Goal: Task Accomplishment & Management: Complete application form

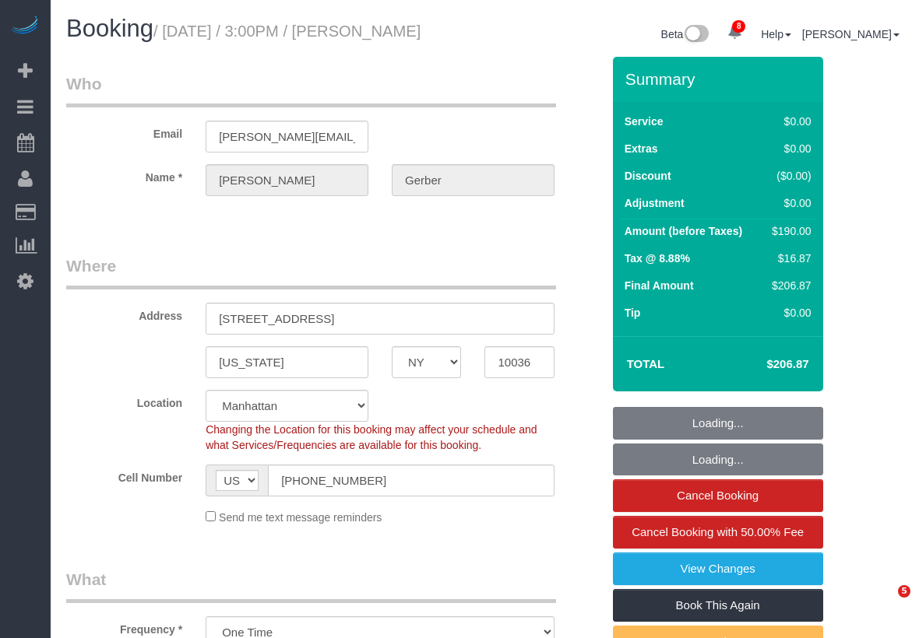
select select "NY"
select select "1"
select select "2"
select select "string:stripe-pm_1S1vJM4VGloSiKo76Xl81MPA"
select select "spot1"
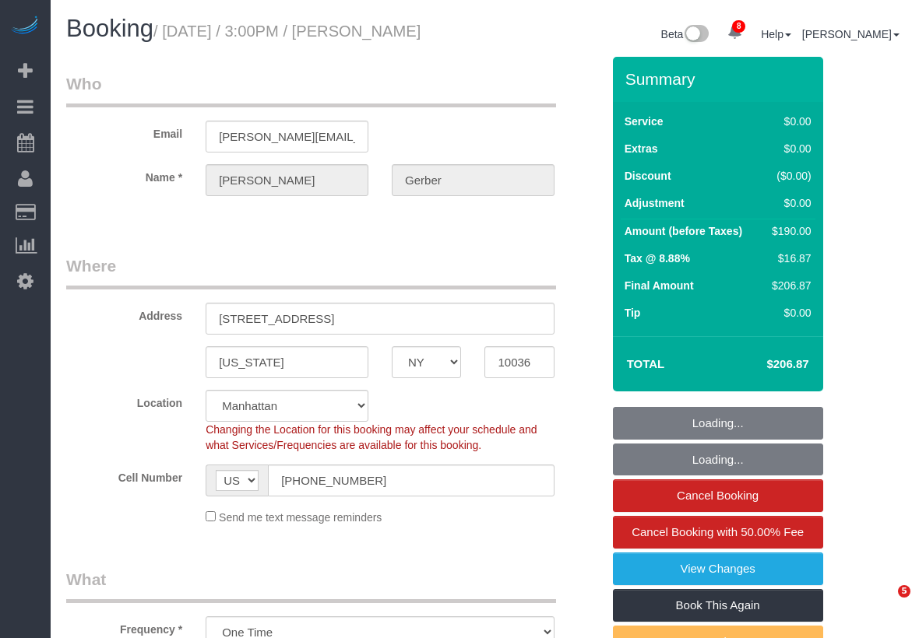
select select "number:89"
select select "number:90"
select select "number:15"
select select "number:5"
select select "object:1339"
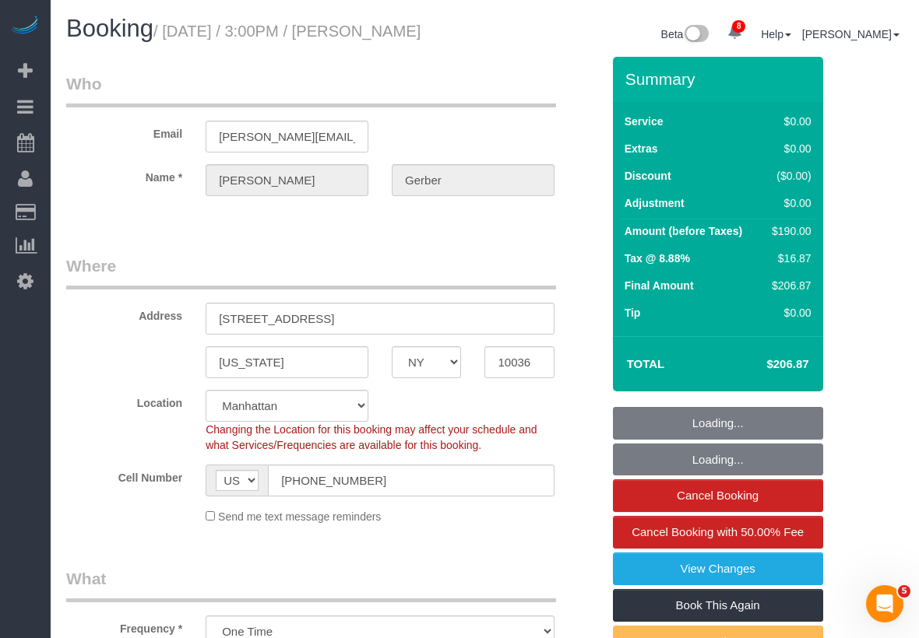
select select "1"
select select "2"
select select "NY"
select select "string:stripe-pm_1S1vJM4VGloSiKo76Xl81MPA"
select select "number:89"
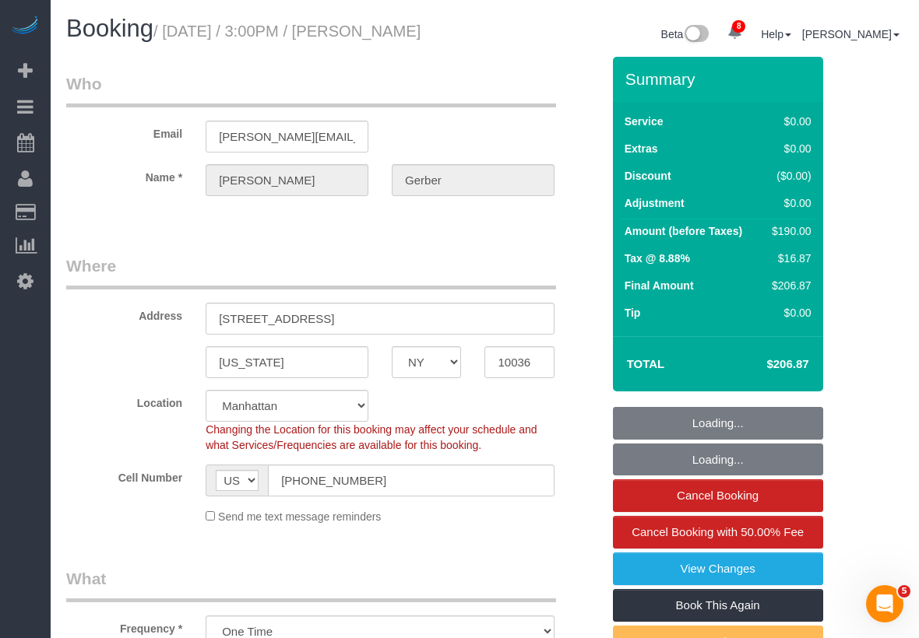
select select "number:90"
select select "number:15"
select select "number:5"
select select "object:838"
select select "1"
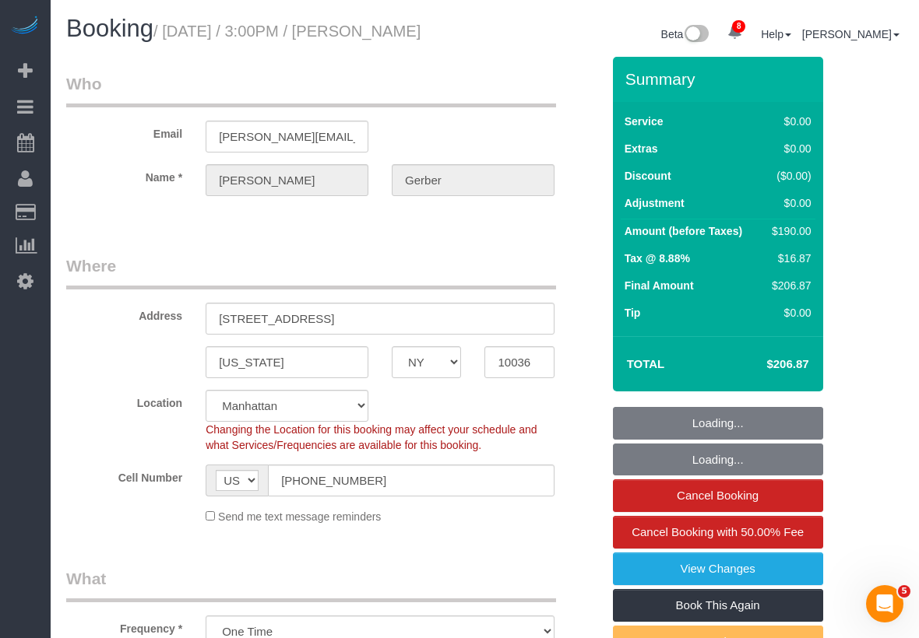
select select "2"
select select "spot1"
